Goal: Check status

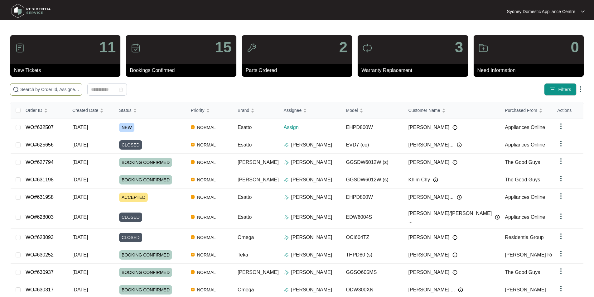
click at [82, 93] on span at bounding box center [46, 89] width 72 height 12
paste input "632507"
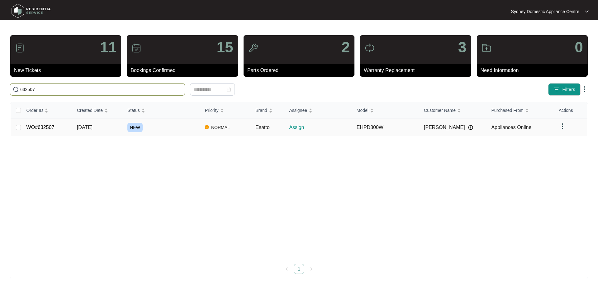
type input "632507"
click at [46, 127] on link "WO#632507" at bounding box center [40, 127] width 28 height 5
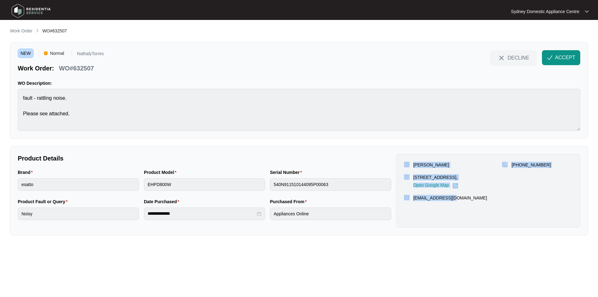
drag, startPoint x: 473, startPoint y: 203, endPoint x: 401, endPoint y: 161, distance: 83.8
click at [401, 161] on div "[PERSON_NAME] [STREET_ADDRESS], Open Google Map [PHONE_NUMBER] [EMAIL_ADDRESS][…" at bounding box center [488, 191] width 184 height 74
copy div "[PERSON_NAME] [STREET_ADDRESS], Open Google Map [PHONE_NUMBER] [EMAIL_ADDRESS][…"
click at [565, 56] on span "ACCEPT" at bounding box center [565, 57] width 20 height 7
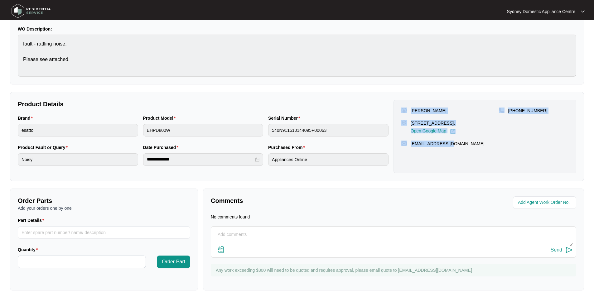
scroll to position [58, 0]
